Goal: Navigation & Orientation: Find specific page/section

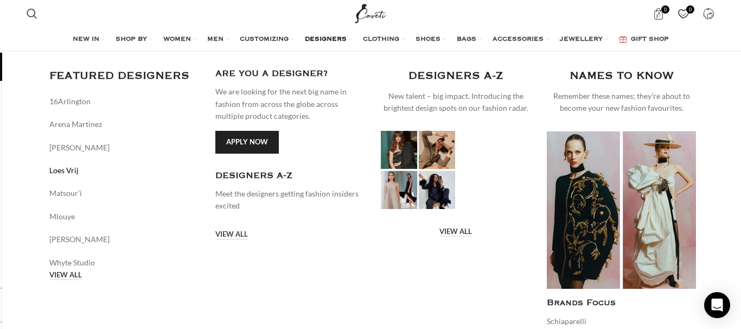
click at [69, 174] on link "Loes Vrij" at bounding box center [124, 170] width 150 height 12
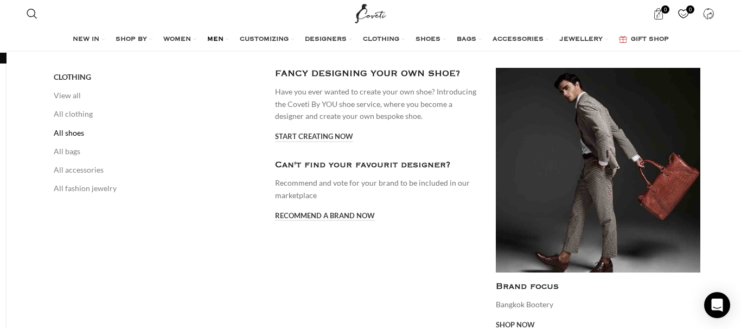
click at [67, 132] on link "All shoes" at bounding box center [156, 133] width 205 height 18
